Goal: Go to known website: Go to known website

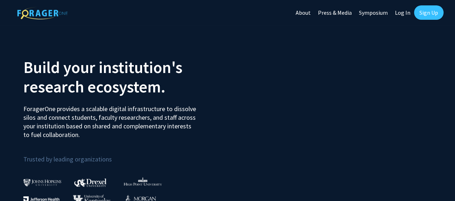
click at [403, 13] on link "Log In" at bounding box center [403, 12] width 23 height 25
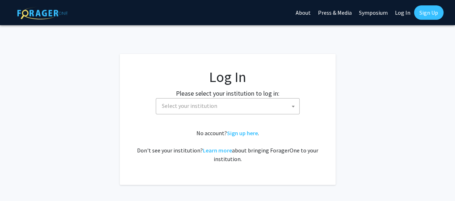
click at [201, 103] on span "Select your institution" at bounding box center [189, 105] width 55 height 7
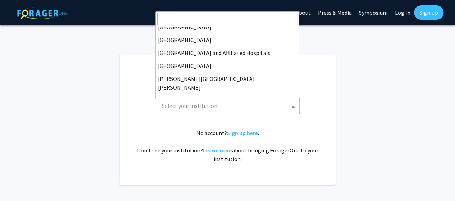
scroll to position [95, 0]
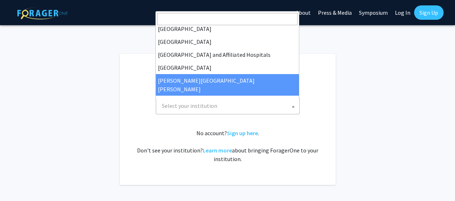
select select "1"
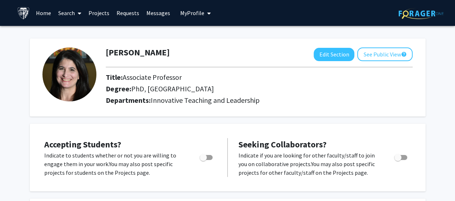
click at [43, 12] on link "Home" at bounding box center [43, 12] width 22 height 25
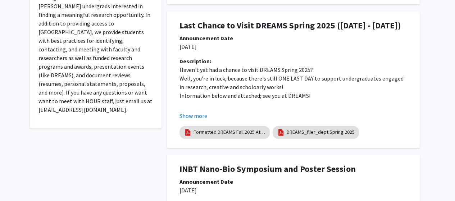
scroll to position [171, 0]
